Goal: Find specific page/section: Find specific page/section

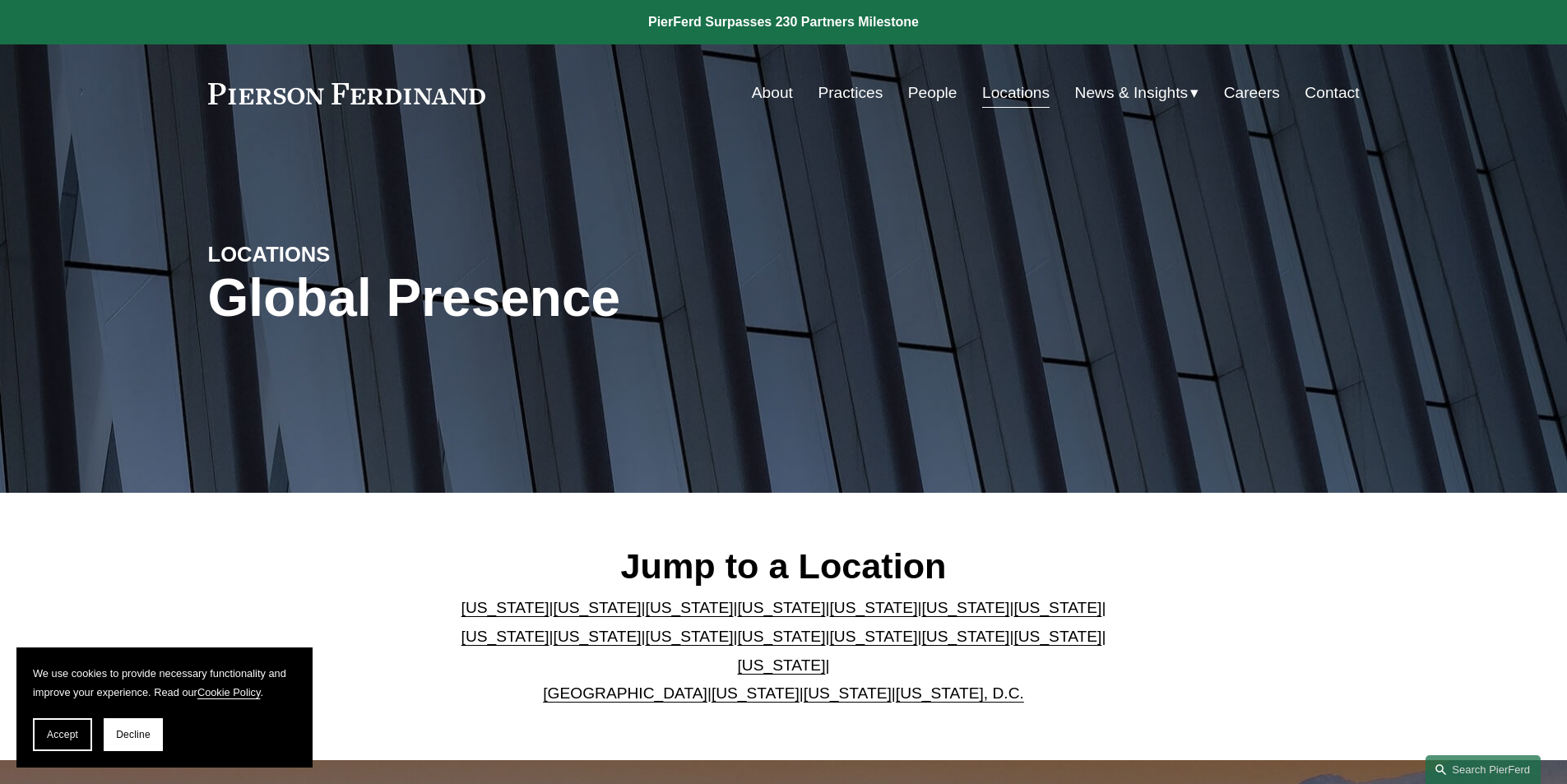
click at [829, 615] on link "[US_STATE]" at bounding box center [872, 606] width 88 height 17
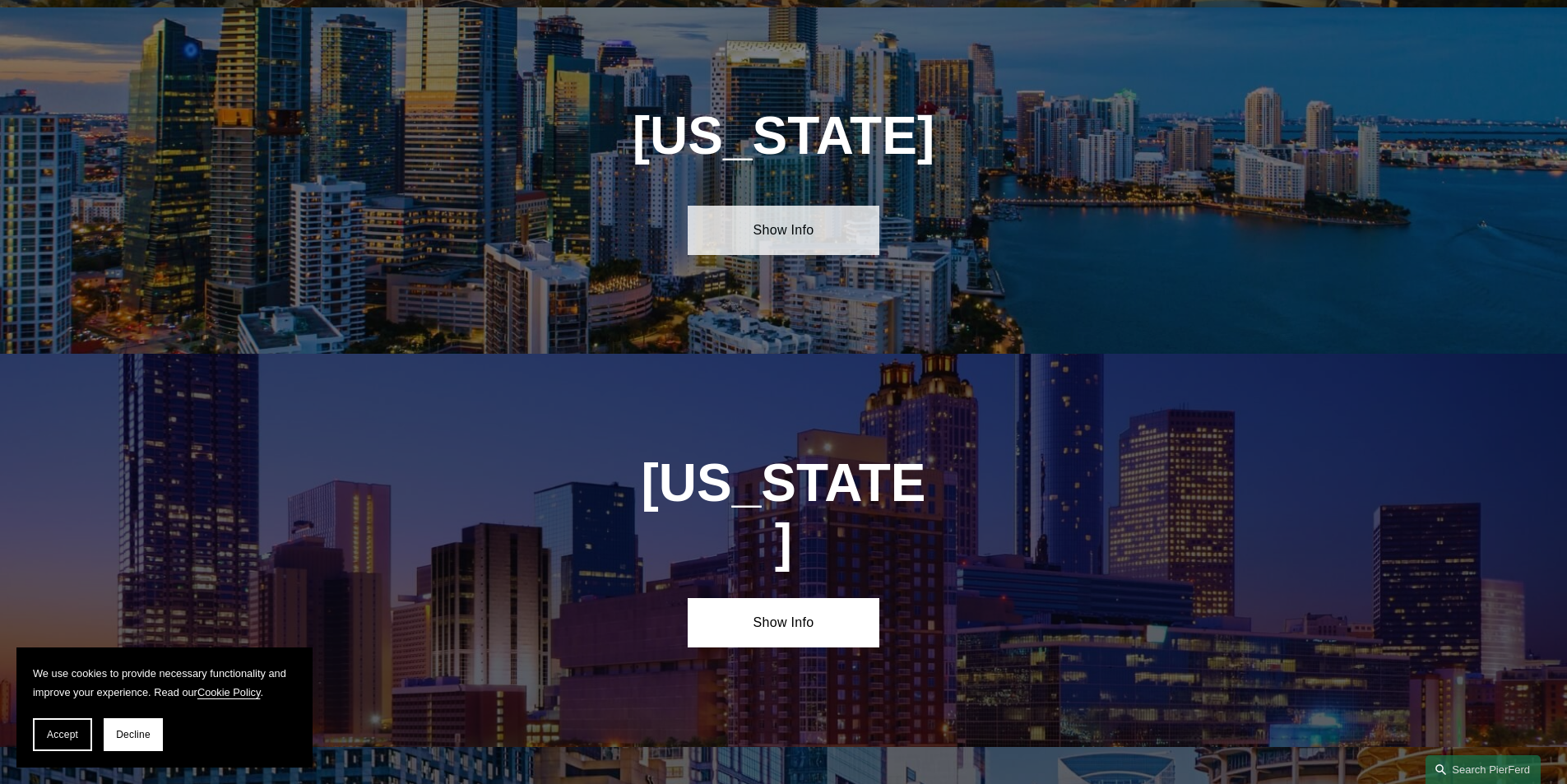
click at [790, 233] on link "Show Info" at bounding box center [783, 230] width 191 height 49
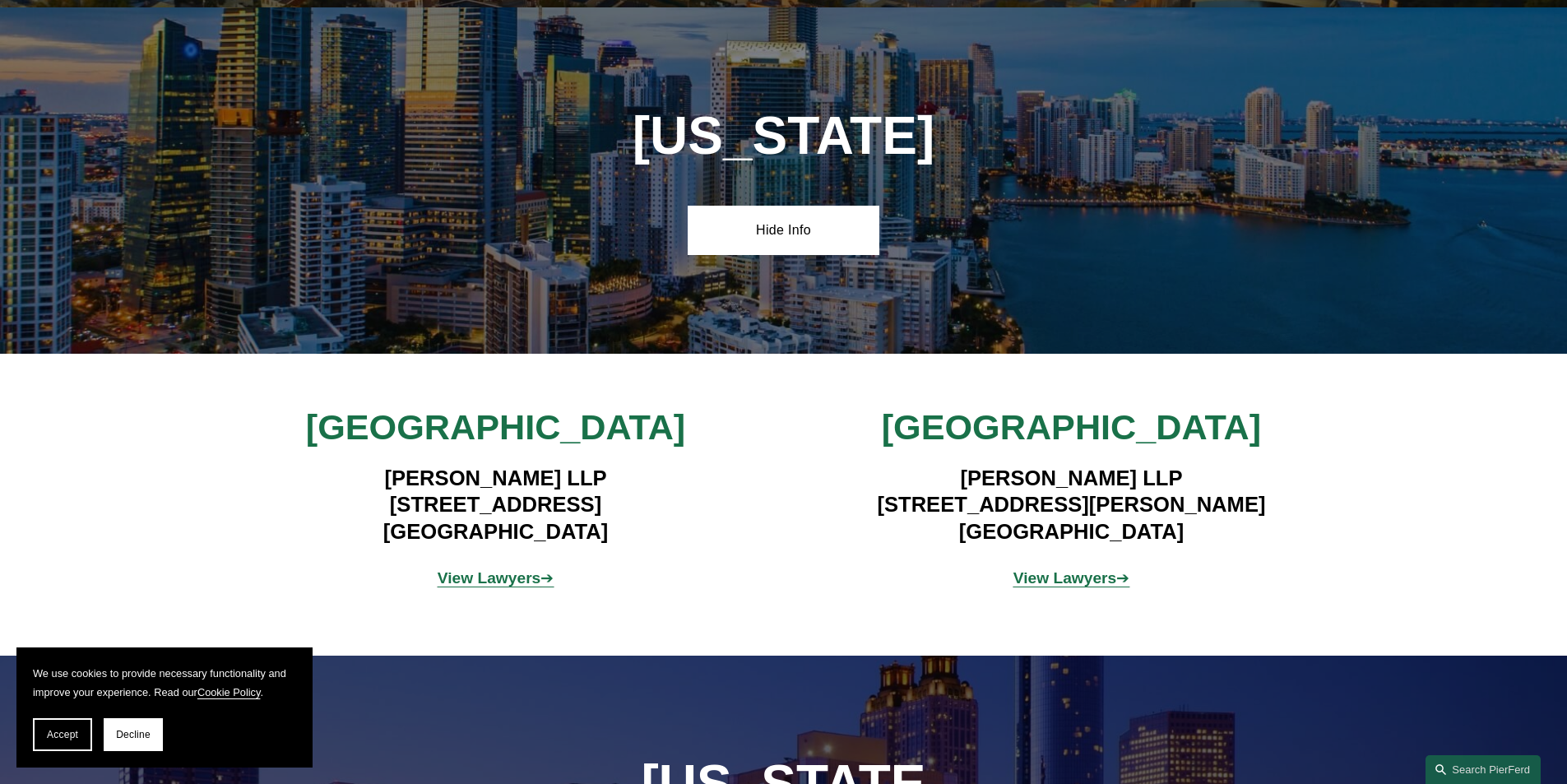
click at [504, 571] on strong "View Lawyers" at bounding box center [490, 577] width 103 height 17
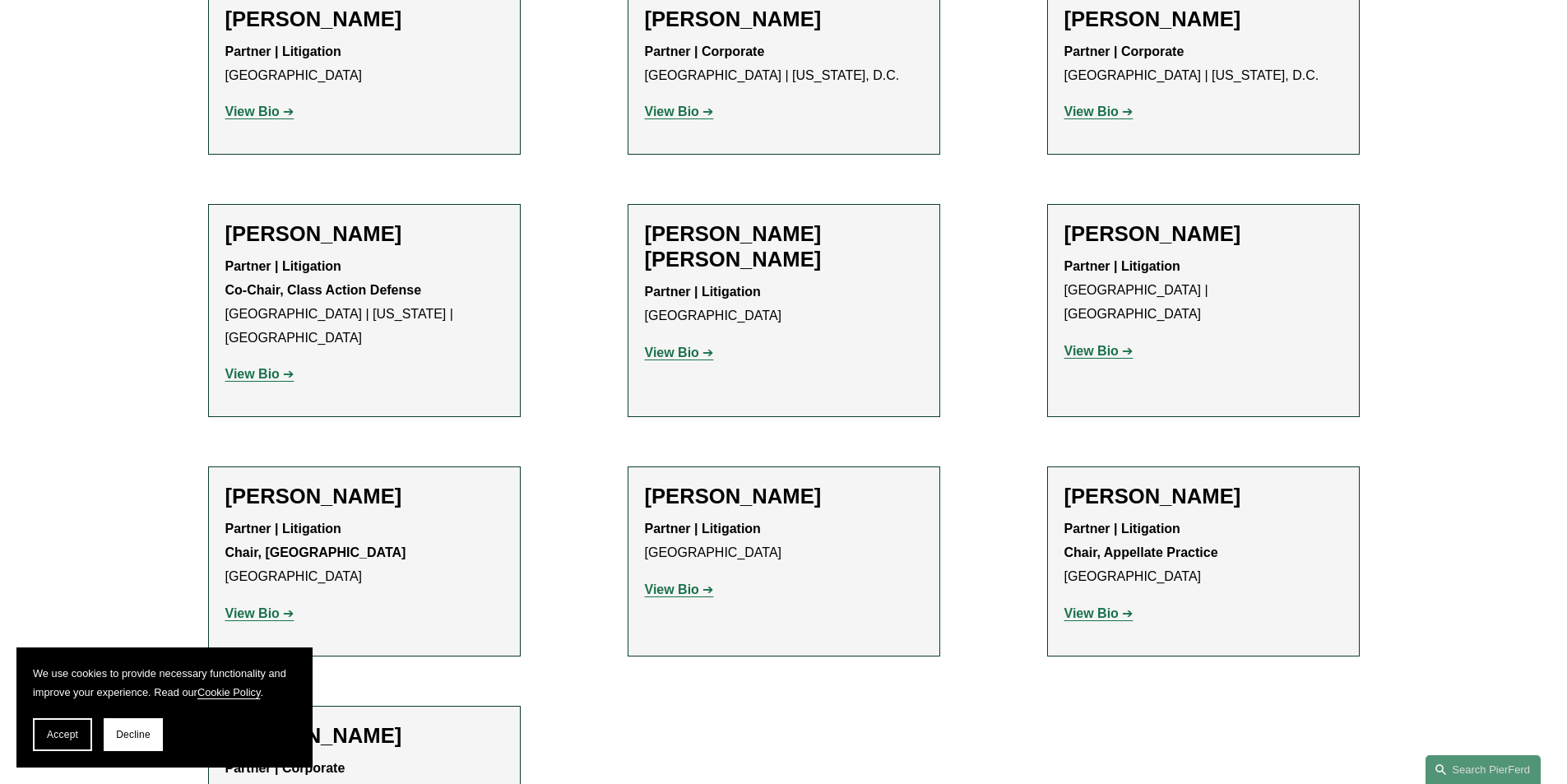
scroll to position [1398, 0]
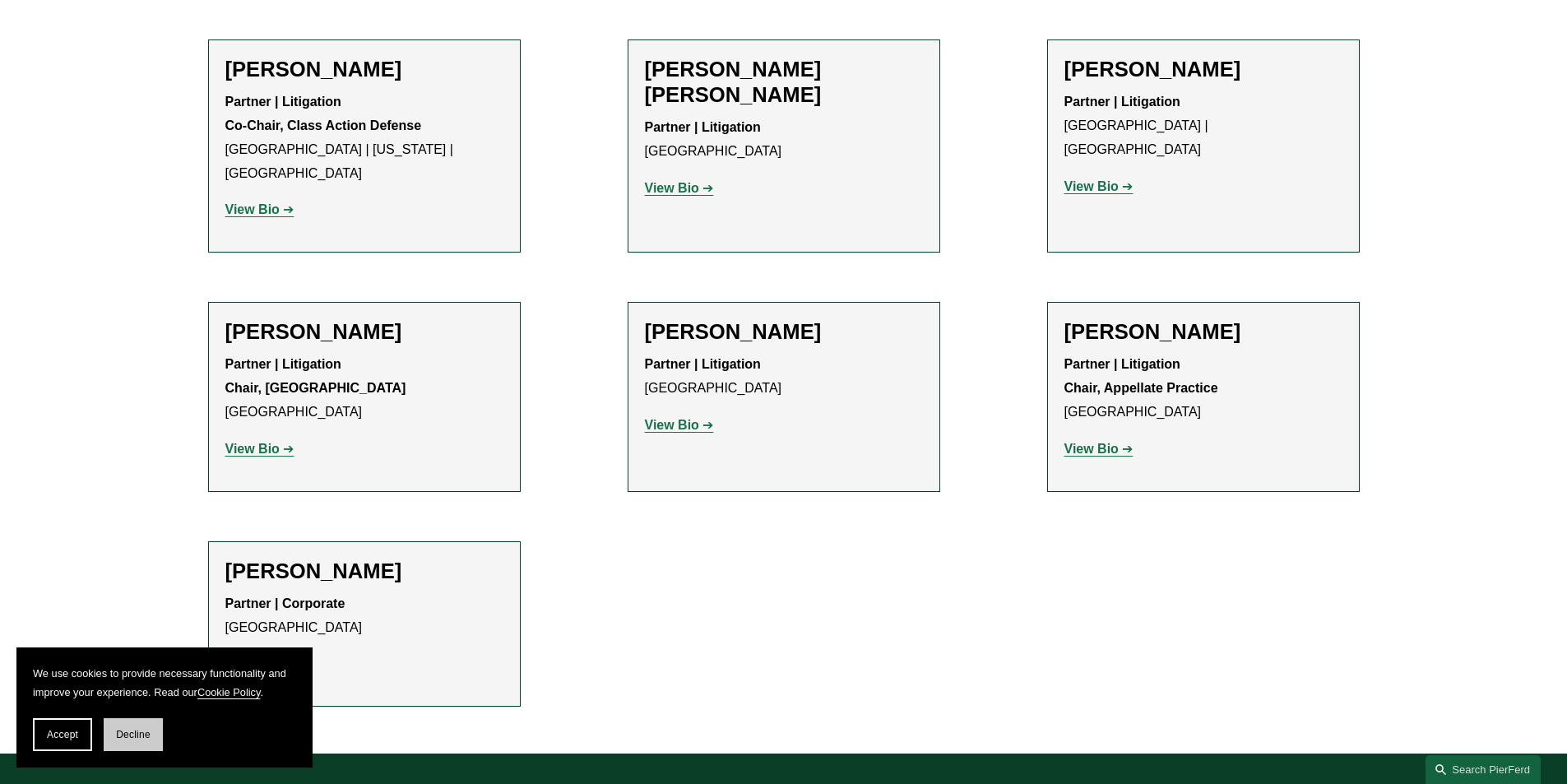
click at [136, 732] on span "Decline" at bounding box center [133, 734] width 34 height 12
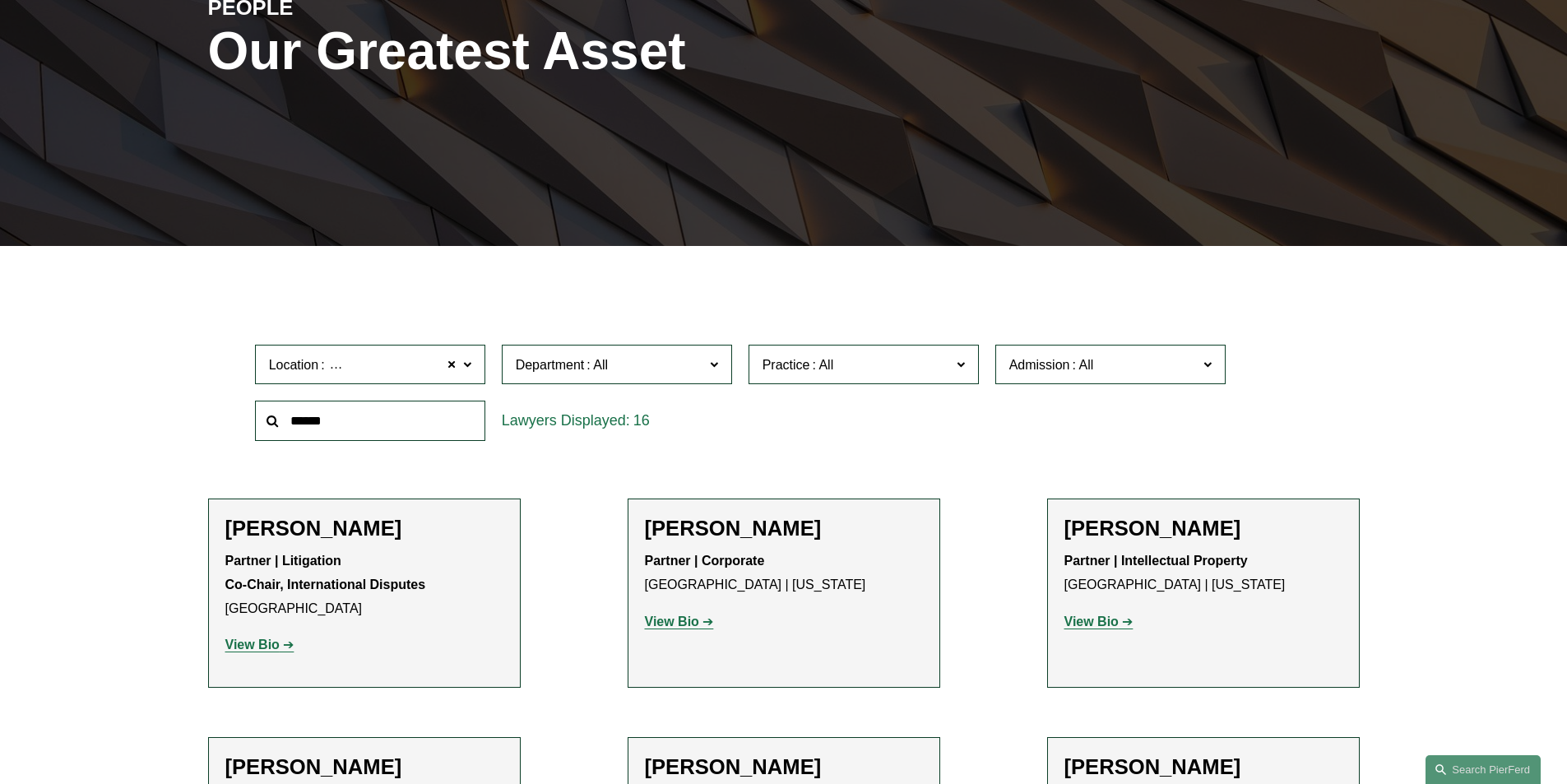
scroll to position [0, 0]
